Goal: Transaction & Acquisition: Purchase product/service

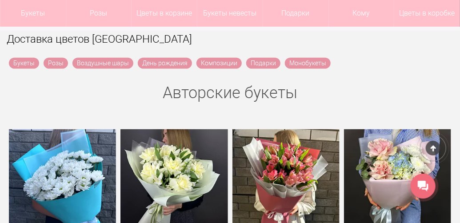
scroll to position [356, 0]
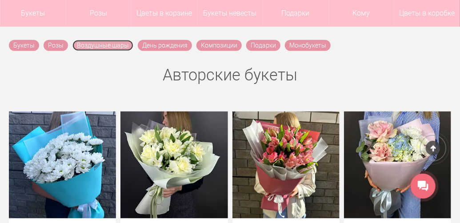
click at [100, 45] on link "Воздушные шары" at bounding box center [102, 45] width 61 height 11
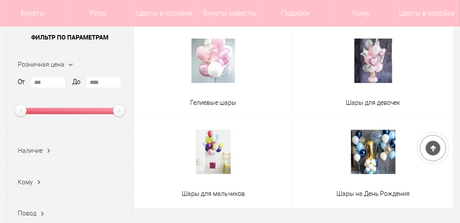
scroll to position [178, 0]
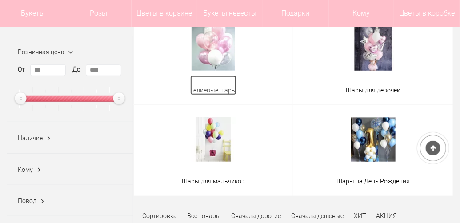
click at [205, 86] on span "Гелиевые шары" at bounding box center [213, 90] width 46 height 9
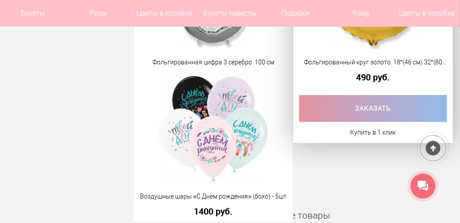
scroll to position [1022, 0]
